Goal: Obtain resource: Download file/media

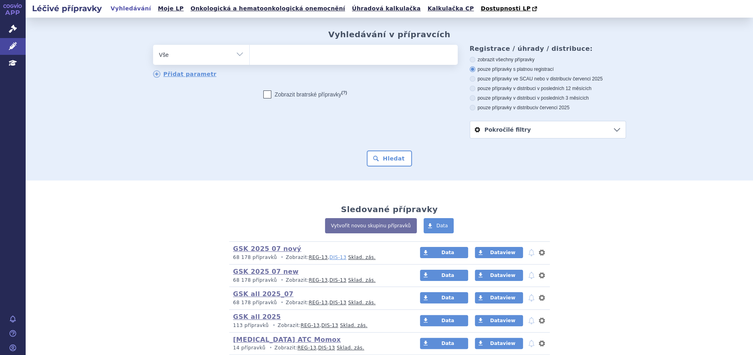
click at [329, 259] on link "DIS-13" at bounding box center [337, 258] width 17 height 6
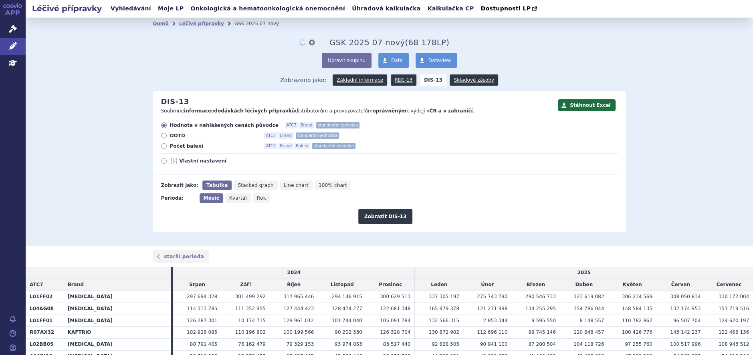
click at [161, 163] on icon at bounding box center [164, 161] width 6 height 6
click at [162, 163] on input "Vlastní nastavení" at bounding box center [164, 161] width 5 height 5
radio input "true"
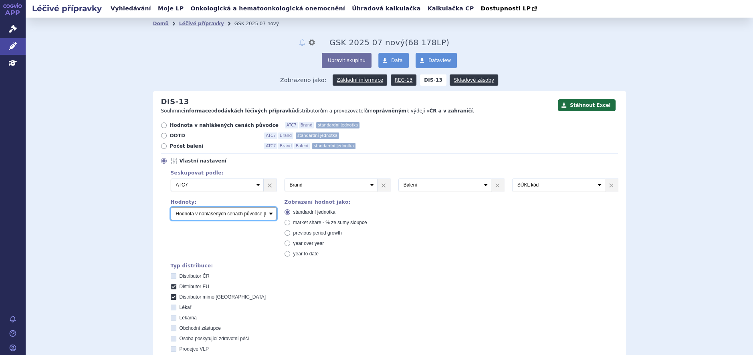
click at [266, 215] on select "Počet balení Hodnota v nahlášených cenách původce [DIS-13] Hodnota v maximálníc…" at bounding box center [224, 213] width 106 height 13
select select "packages"
click at [171, 208] on select "Počet balení Hodnota v nahlášených cenách původce [DIS-13] Hodnota v maximálníc…" at bounding box center [224, 213] width 106 height 13
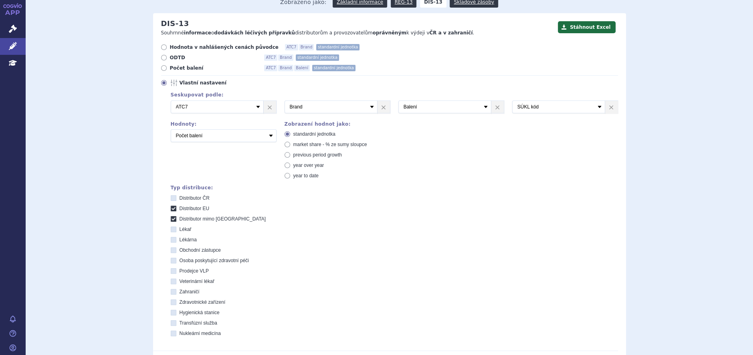
scroll to position [180, 0]
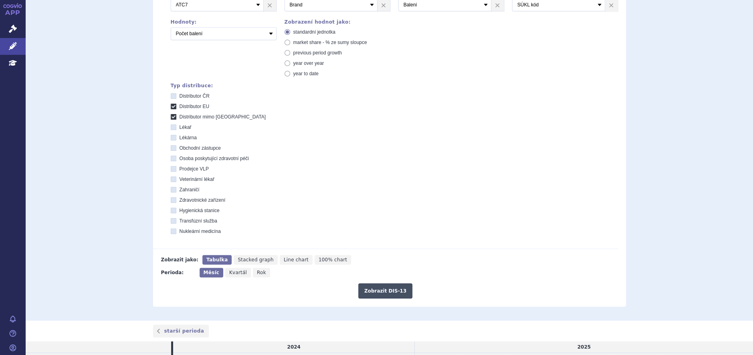
click at [378, 293] on button "Zobrazit DIS-13" at bounding box center [385, 291] width 54 height 15
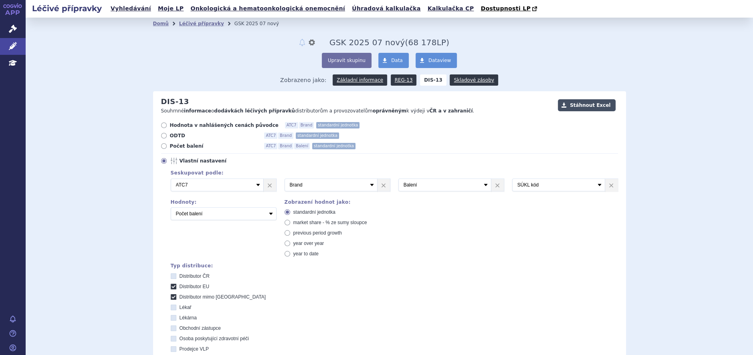
click at [584, 106] on button "Stáhnout Excel" at bounding box center [587, 105] width 58 height 12
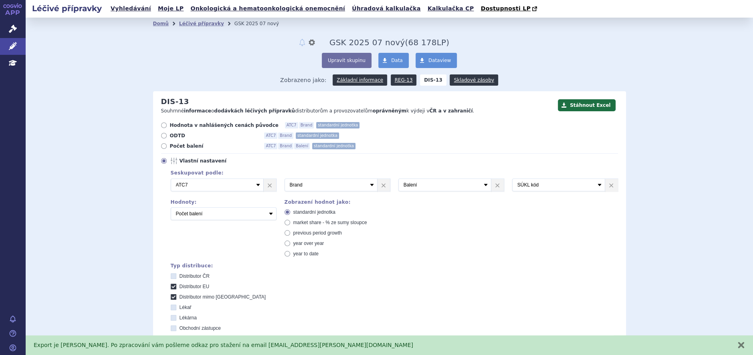
click at [737, 347] on button "zavřít" at bounding box center [741, 345] width 8 height 8
